Goal: Check status

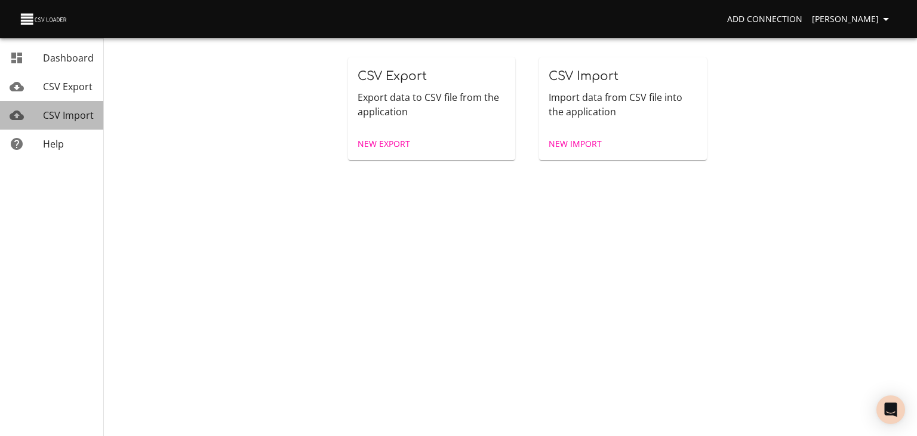
click at [84, 119] on span "CSV Import" at bounding box center [68, 115] width 51 height 13
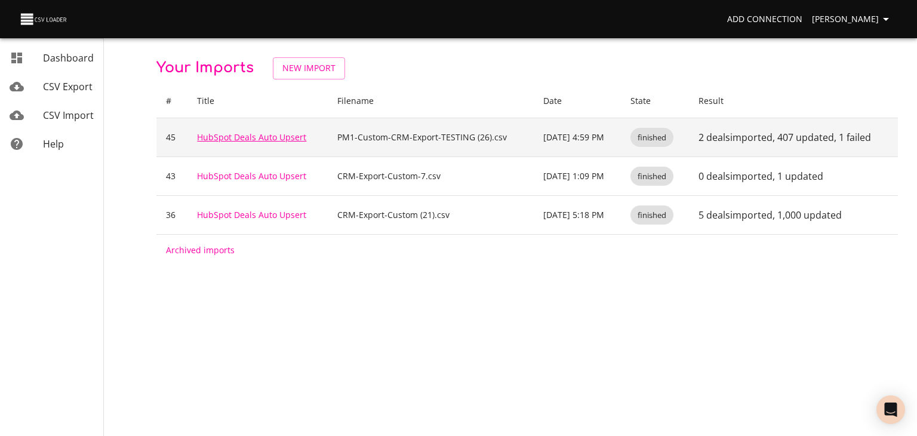
click at [252, 143] on link "HubSpot Deals Auto Upsert" at bounding box center [251, 136] width 109 height 11
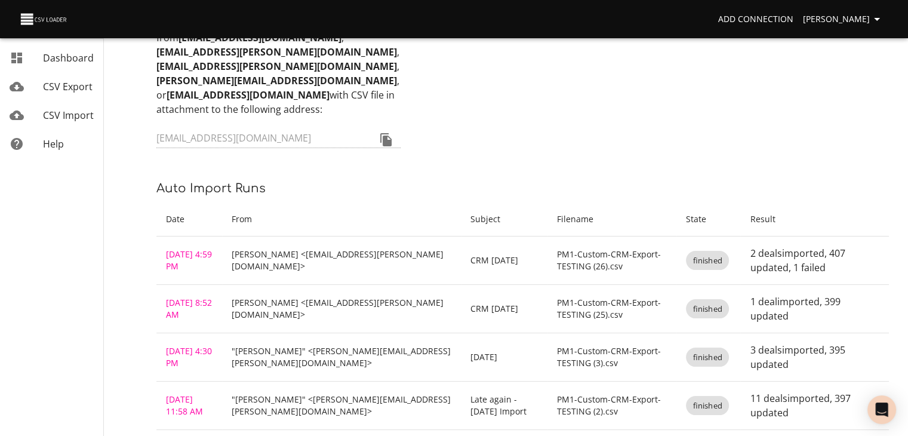
scroll to position [119, 0]
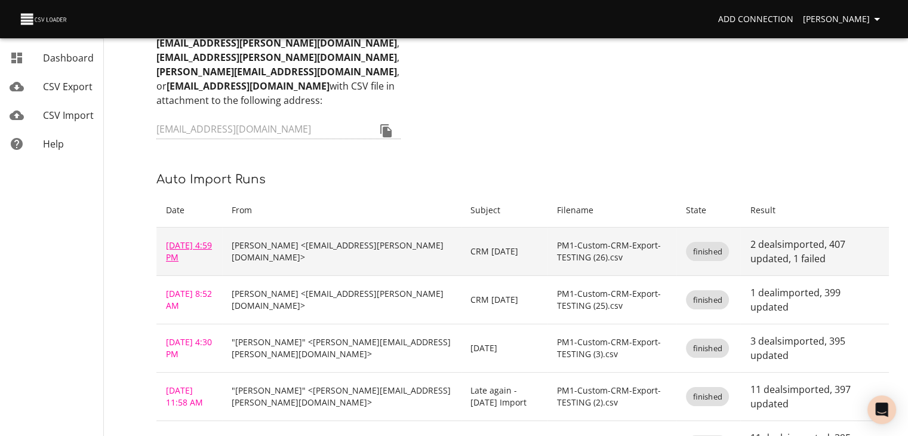
click at [180, 263] on link "[DATE] 4:59 PM" at bounding box center [189, 250] width 46 height 23
